Goal: Task Accomplishment & Management: Use online tool/utility

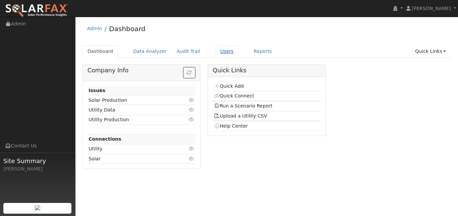
click at [239, 57] on link "Users" at bounding box center [226, 51] width 23 height 12
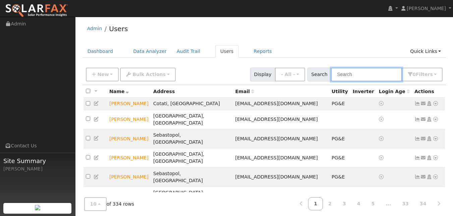
click at [335, 81] on input "text" at bounding box center [366, 75] width 71 height 14
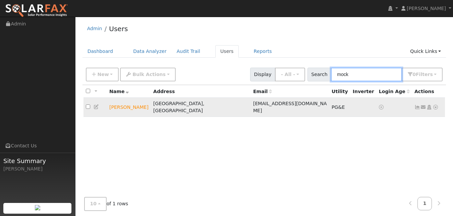
type input "mock"
click at [433, 110] on icon at bounding box center [435, 107] width 6 height 5
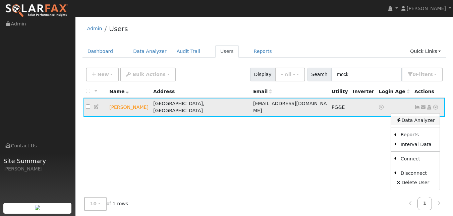
click at [419, 125] on link "Data Analyzer" at bounding box center [415, 120] width 49 height 9
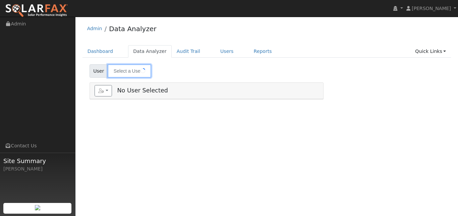
type input "[PERSON_NAME]"
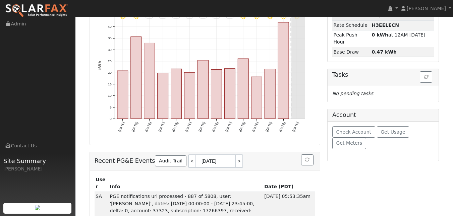
scroll to position [160, 0]
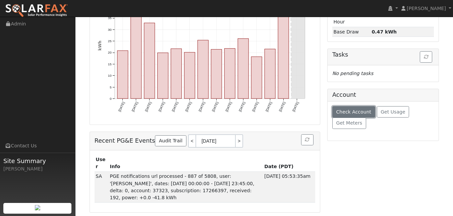
click at [363, 115] on span "Check Account" at bounding box center [353, 111] width 35 height 5
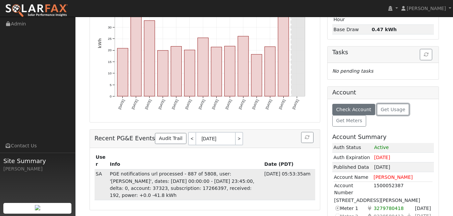
scroll to position [132, 0]
